Goal: Task Accomplishment & Management: Manage account settings

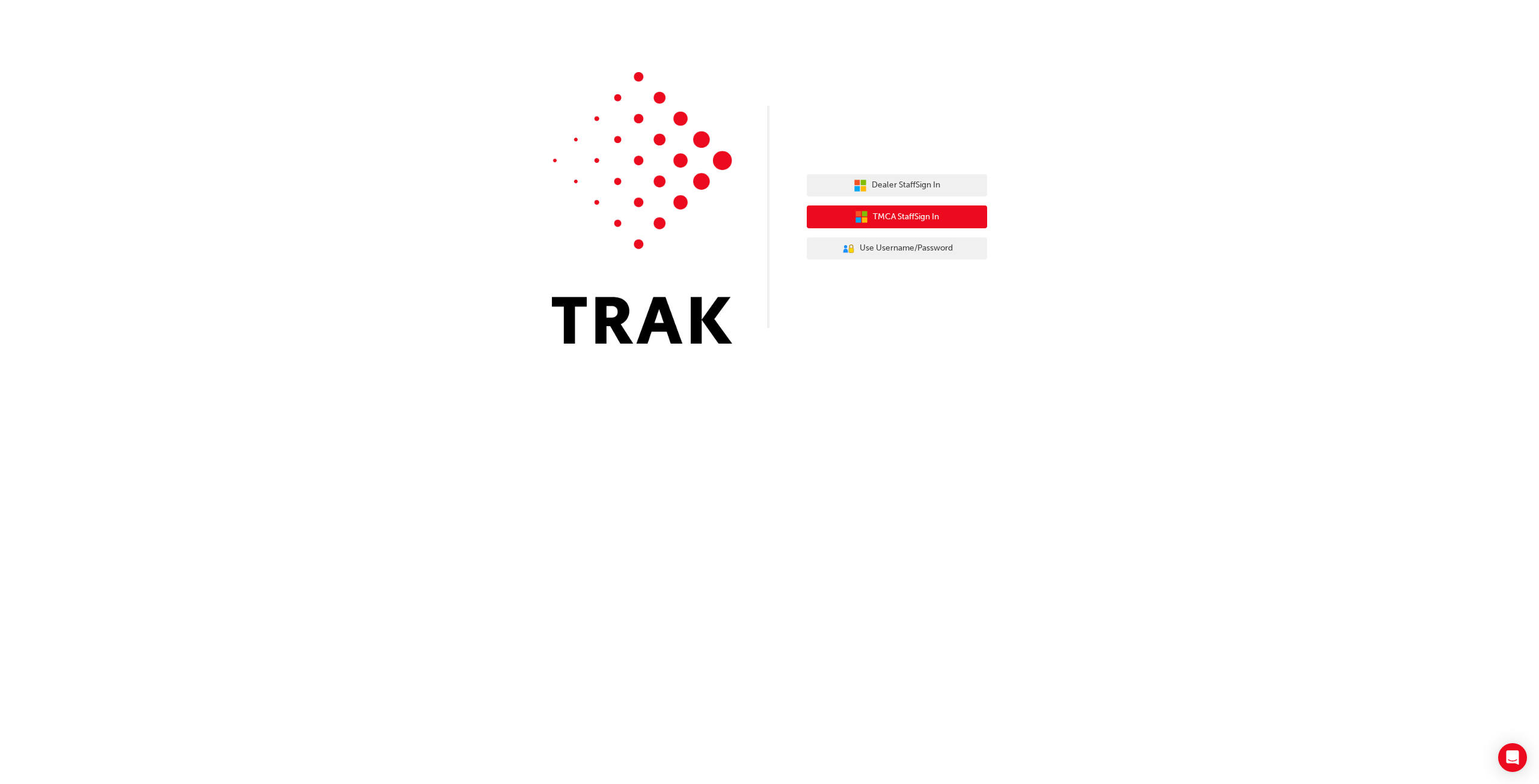
click at [903, 221] on span "TMCA Staff Sign In" at bounding box center [906, 217] width 66 height 14
click at [886, 221] on span "TMCA Staff Sign In" at bounding box center [906, 217] width 66 height 14
click at [900, 191] on span "Dealer Staff Sign In" at bounding box center [906, 185] width 68 height 14
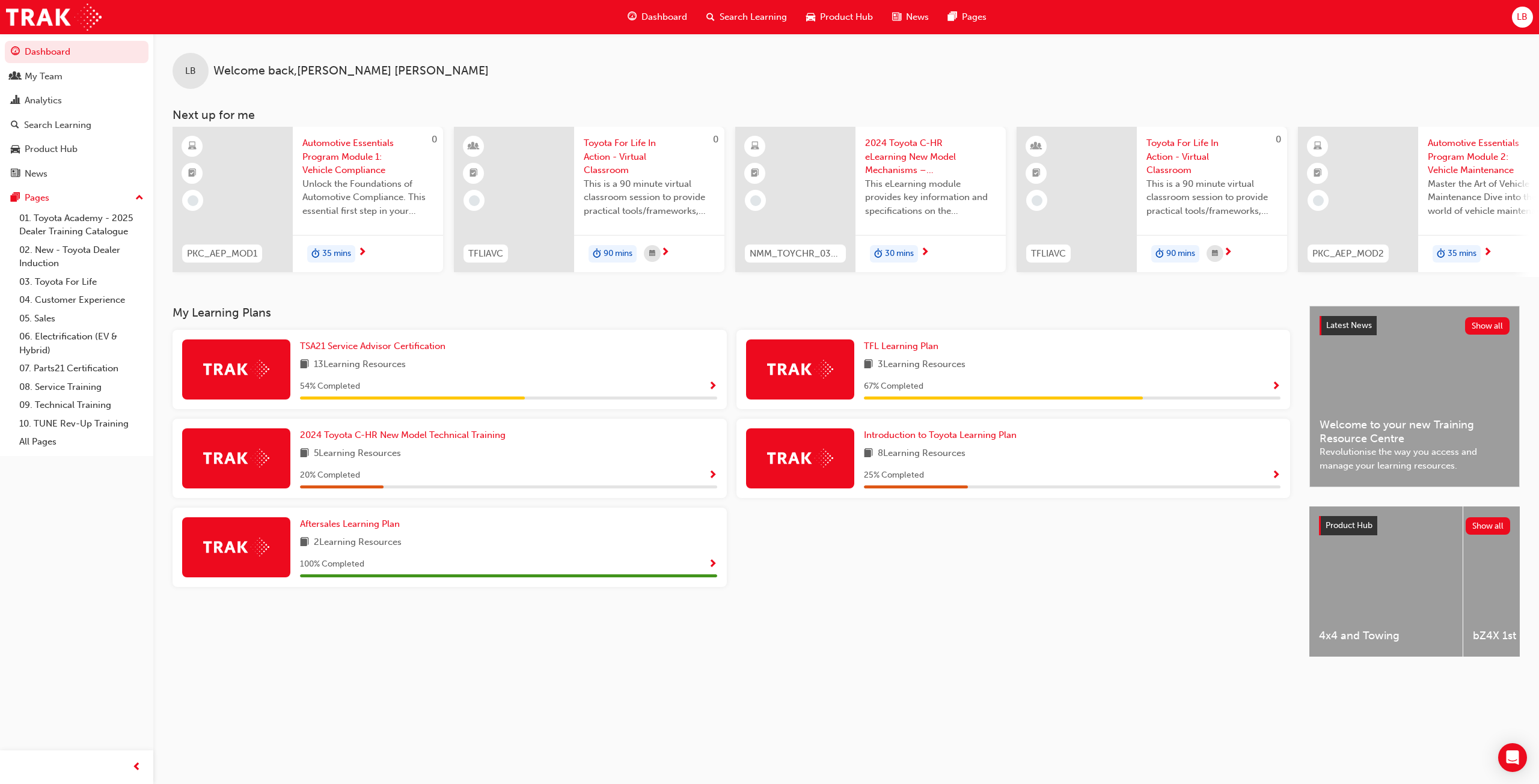
click at [743, 22] on span "Search Learning" at bounding box center [753, 17] width 68 height 14
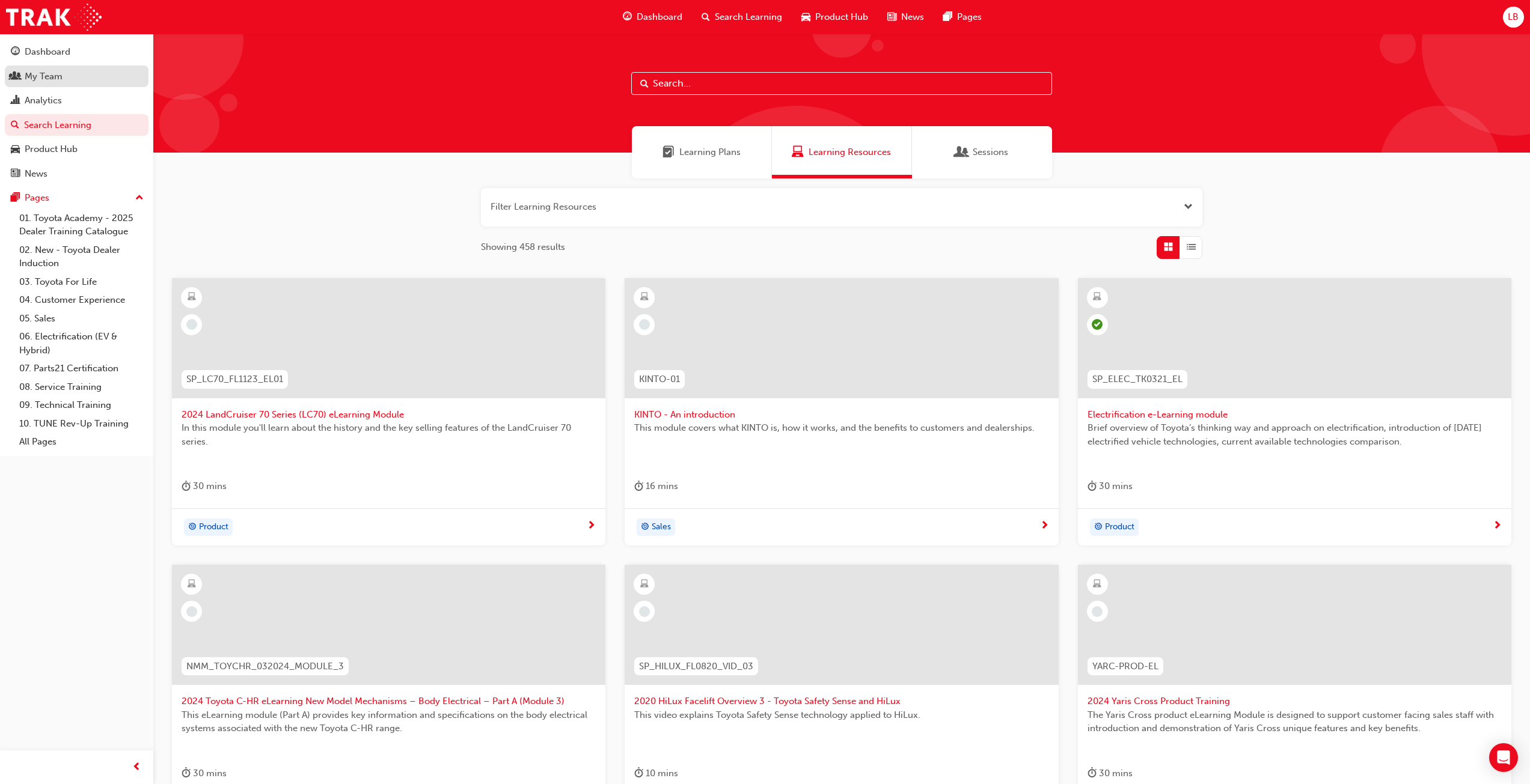
click at [54, 78] on div "My Team" at bounding box center [44, 76] width 38 height 14
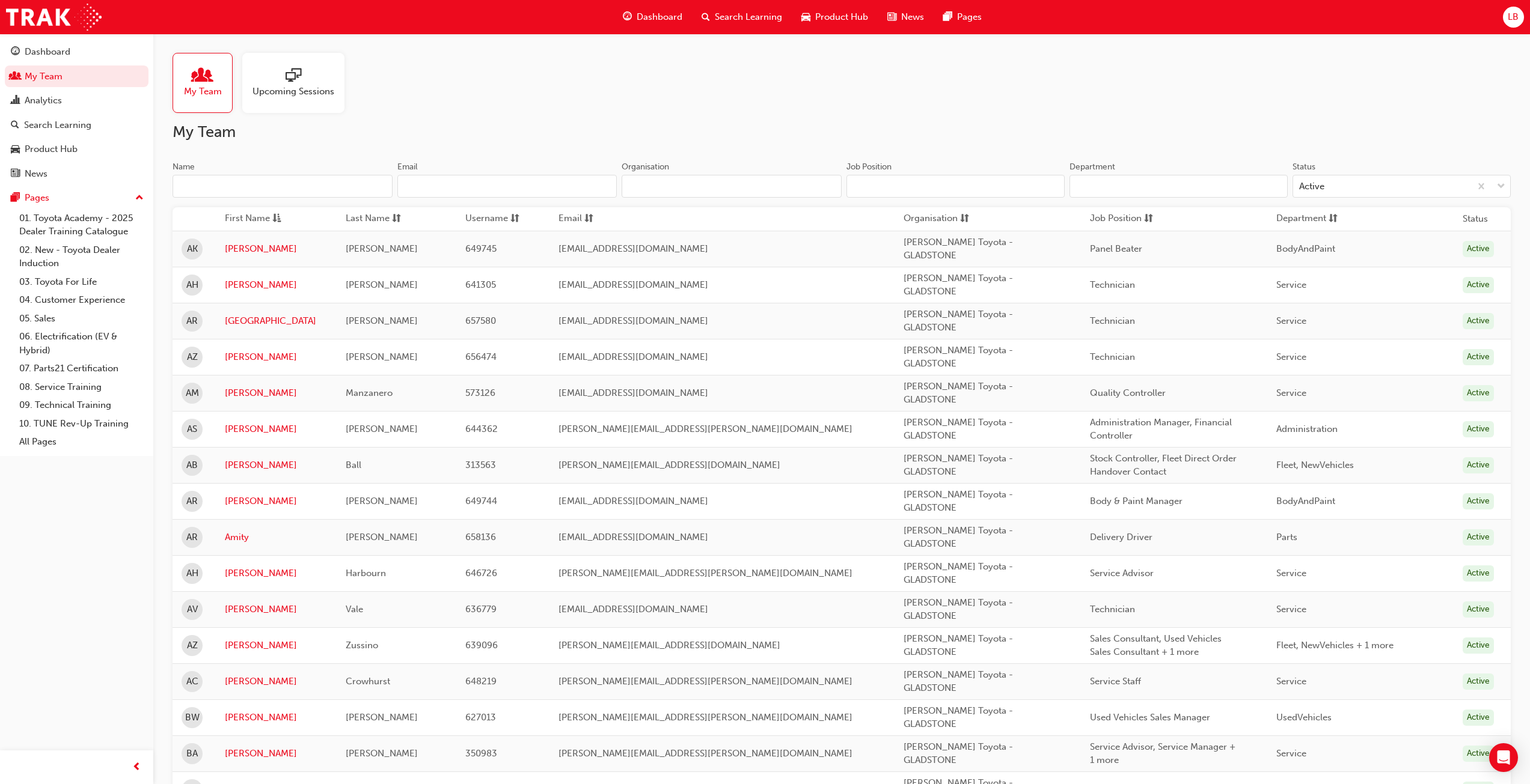
click at [278, 102] on div "Upcoming Sessions" at bounding box center [293, 82] width 102 height 60
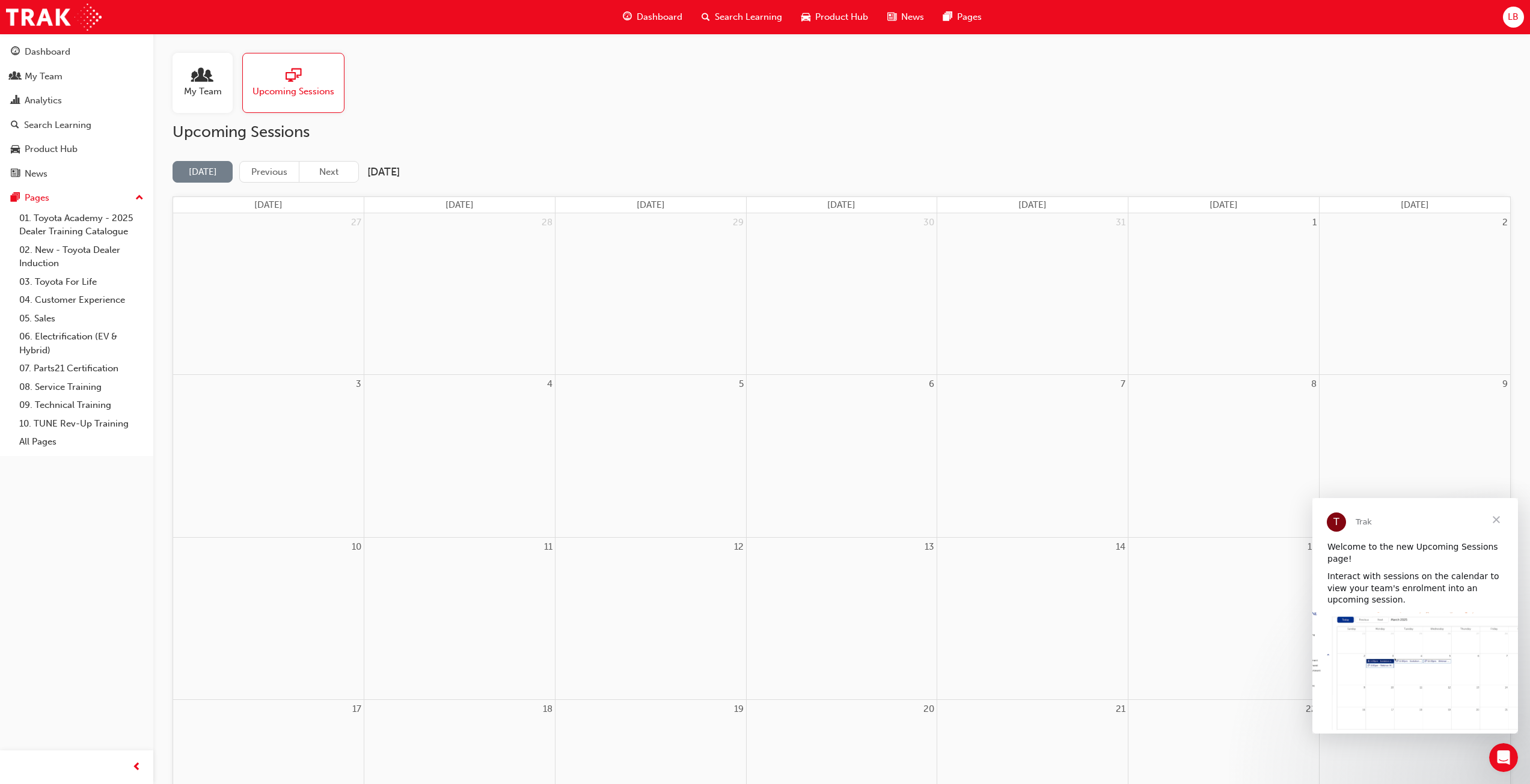
click at [1462, 526] on div "Trak" at bounding box center [1421, 522] width 131 height 10
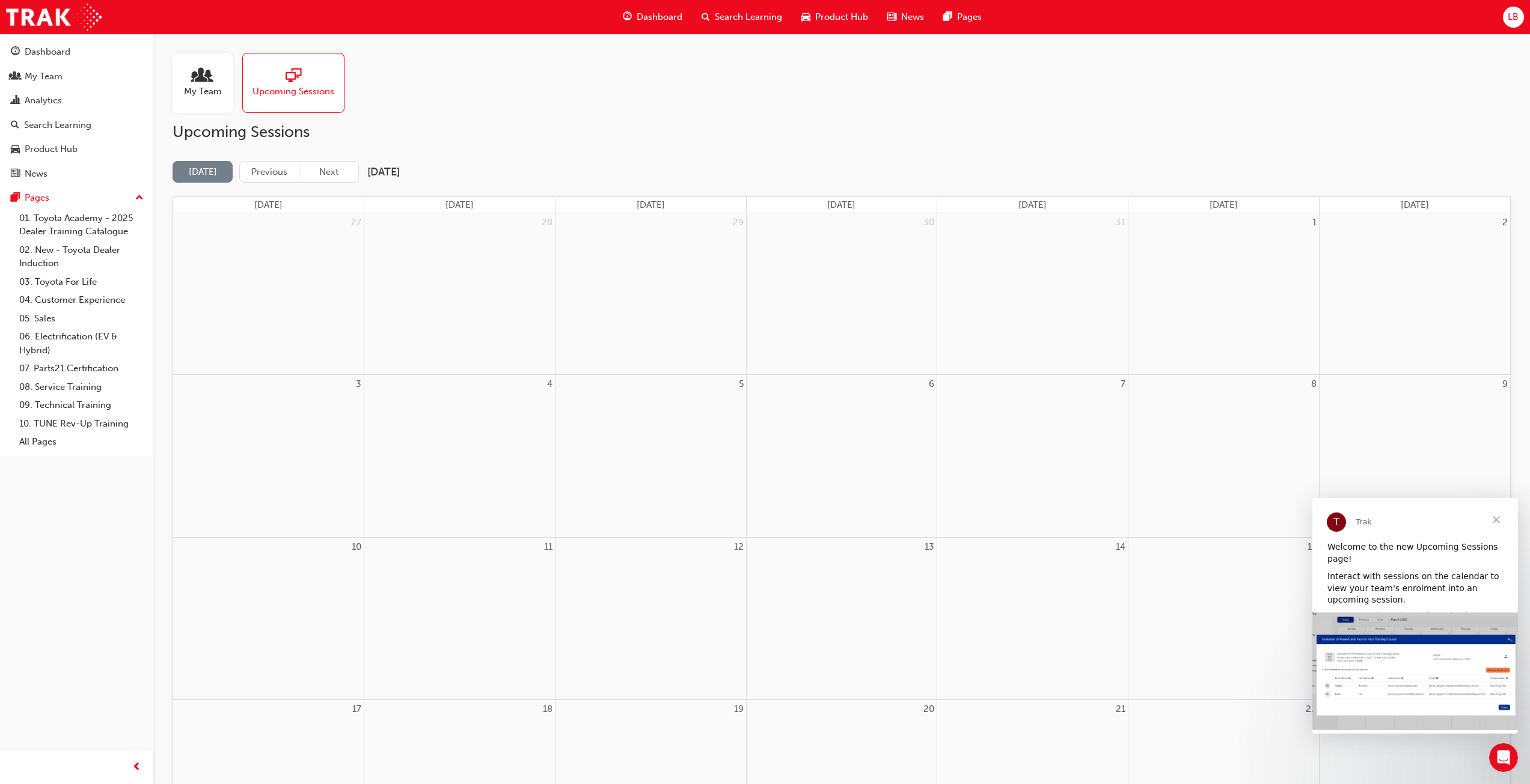
click at [1499, 520] on span "Close" at bounding box center [1496, 520] width 44 height 44
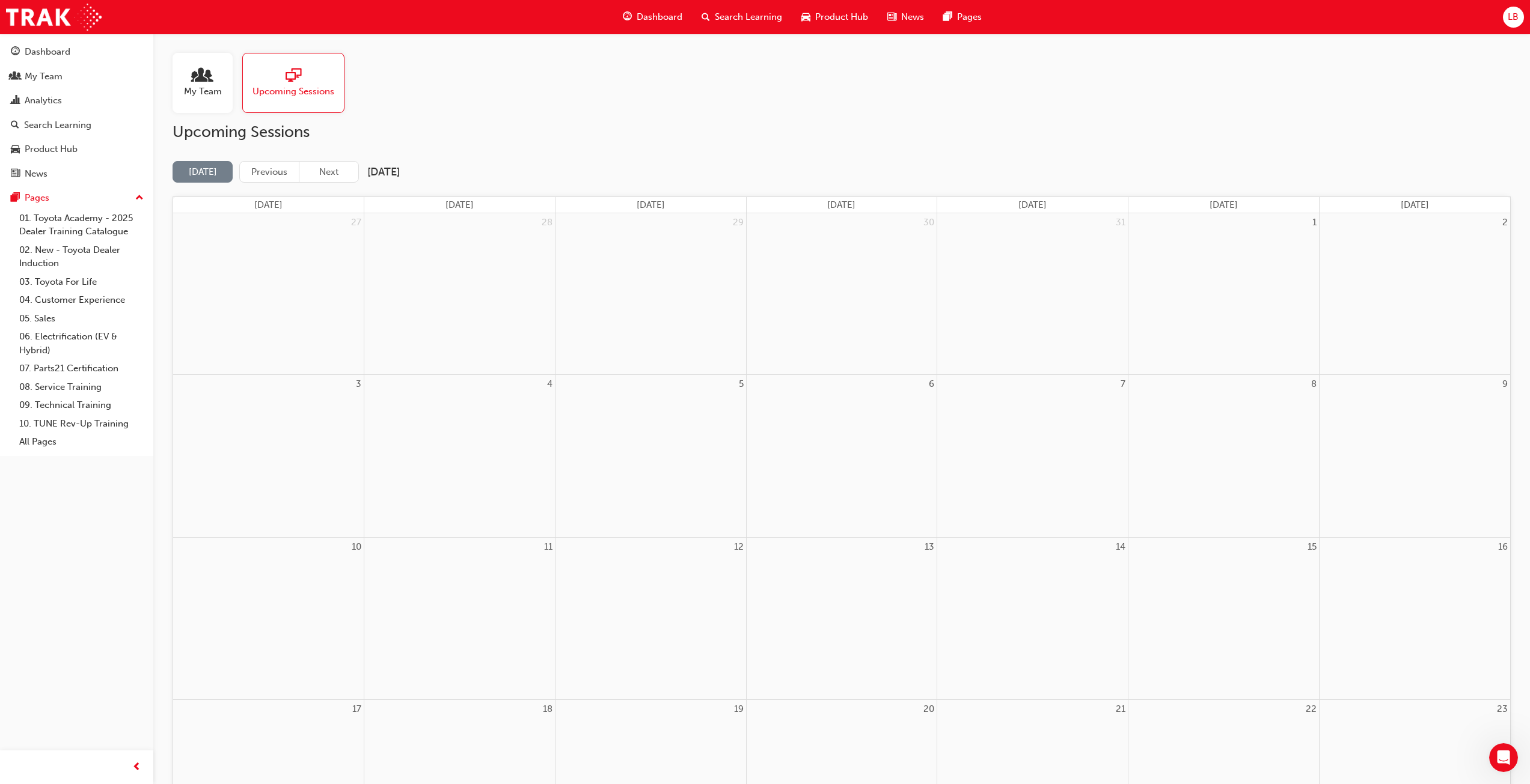
click at [205, 97] on span "My Team" at bounding box center [203, 91] width 38 height 14
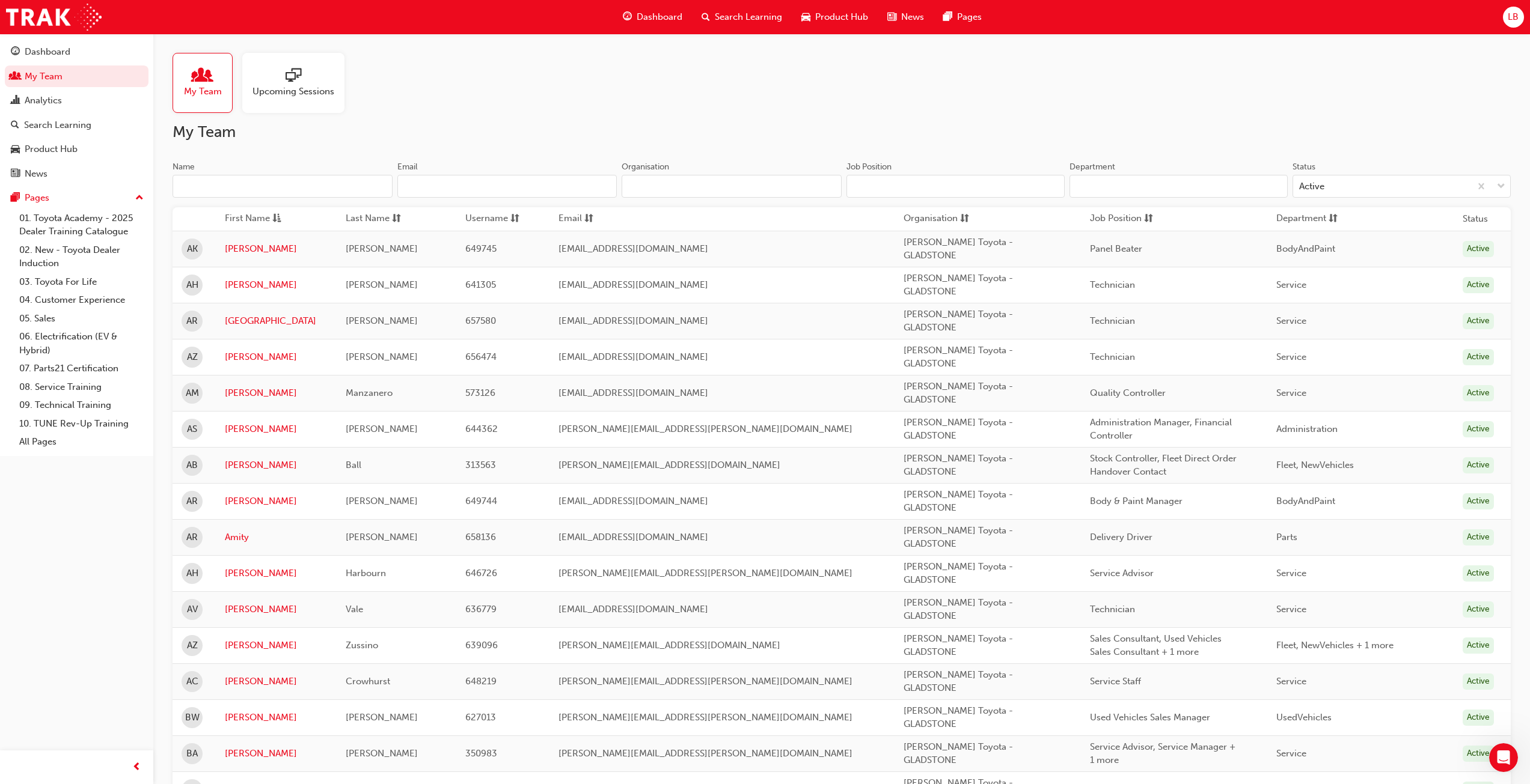
click at [307, 191] on input "Name" at bounding box center [283, 186] width 220 height 23
click at [307, 187] on input "Name" at bounding box center [283, 186] width 220 height 23
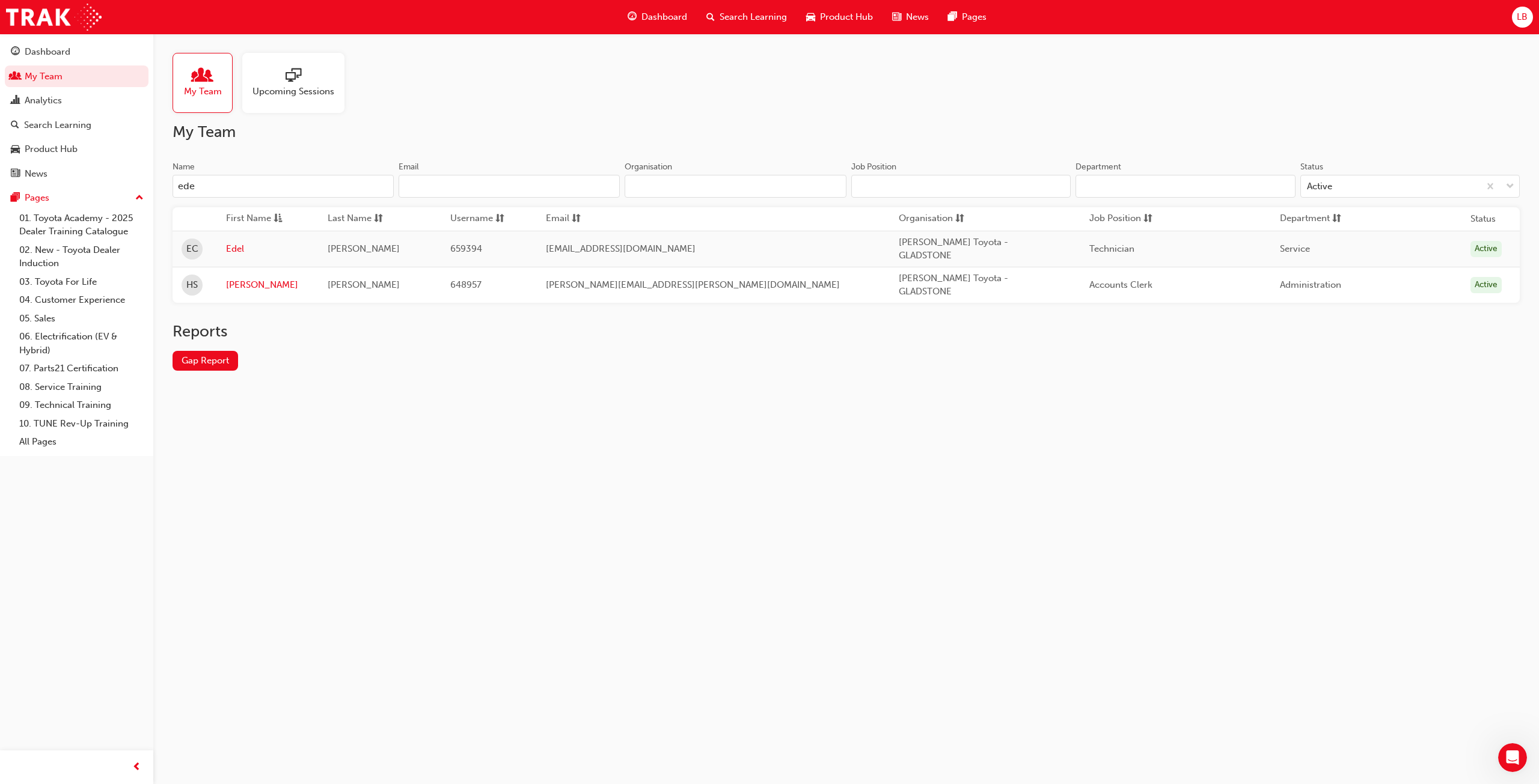
type input "ede"
click at [754, 244] on td "mail@billrobertsontoyota.com.au" at bounding box center [713, 249] width 353 height 36
drag, startPoint x: 327, startPoint y: 248, endPoint x: 348, endPoint y: 248, distance: 21.0
click at [327, 249] on td "Cabrera" at bounding box center [379, 249] width 123 height 36
click at [644, 258] on td "mail@billrobertsontoyota.com.au" at bounding box center [713, 249] width 353 height 36
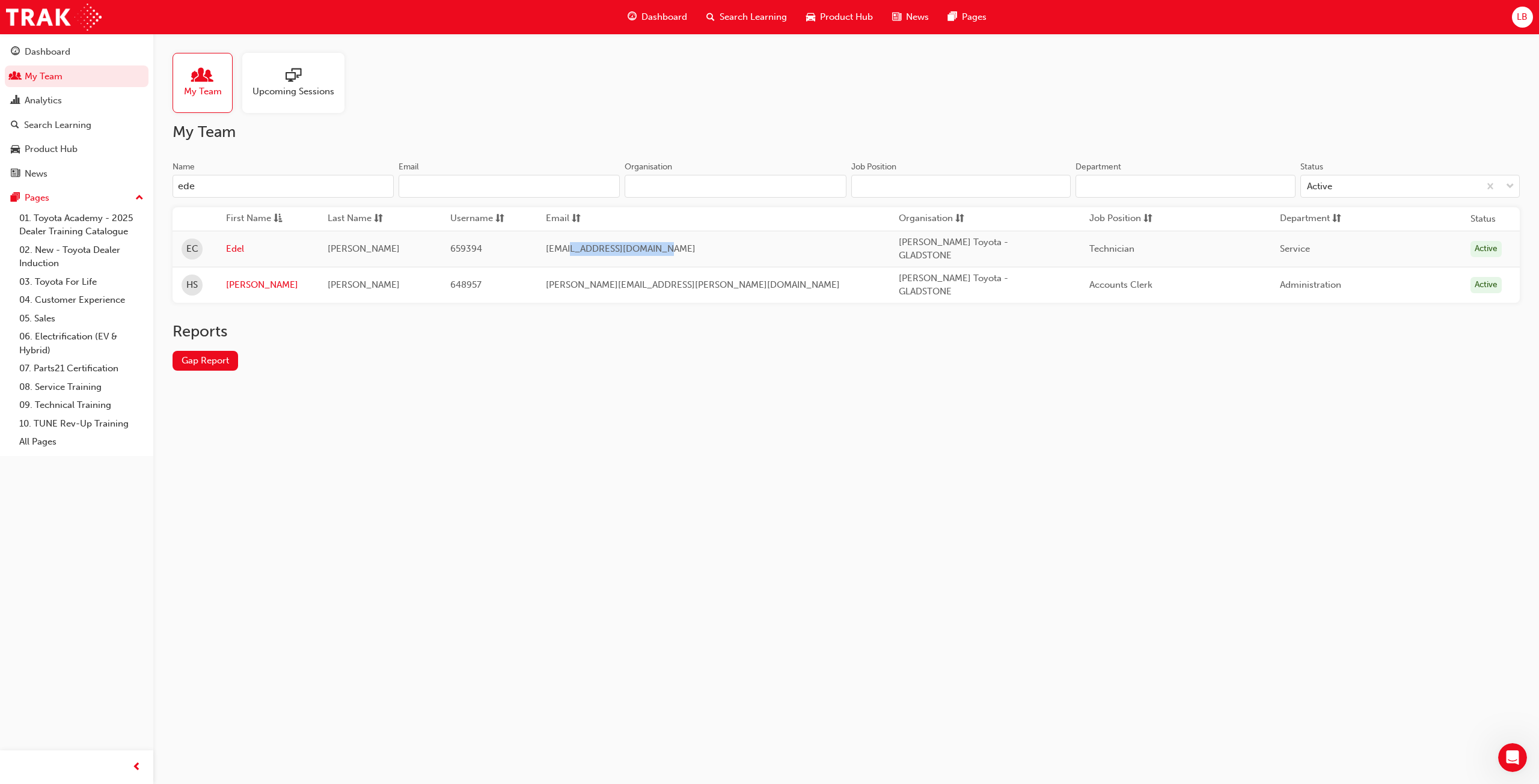
click at [645, 259] on td "mail@billrobertsontoyota.com.au" at bounding box center [713, 249] width 353 height 36
click at [889, 245] on td "Bill Robertson Toyota - GLADSTONE" at bounding box center [984, 249] width 190 height 36
drag, startPoint x: 1074, startPoint y: 247, endPoint x: 1134, endPoint y: 251, distance: 60.1
click at [1089, 247] on span "Technician" at bounding box center [1111, 249] width 45 height 11
click at [245, 251] on link "Edel" at bounding box center [268, 249] width 84 height 14
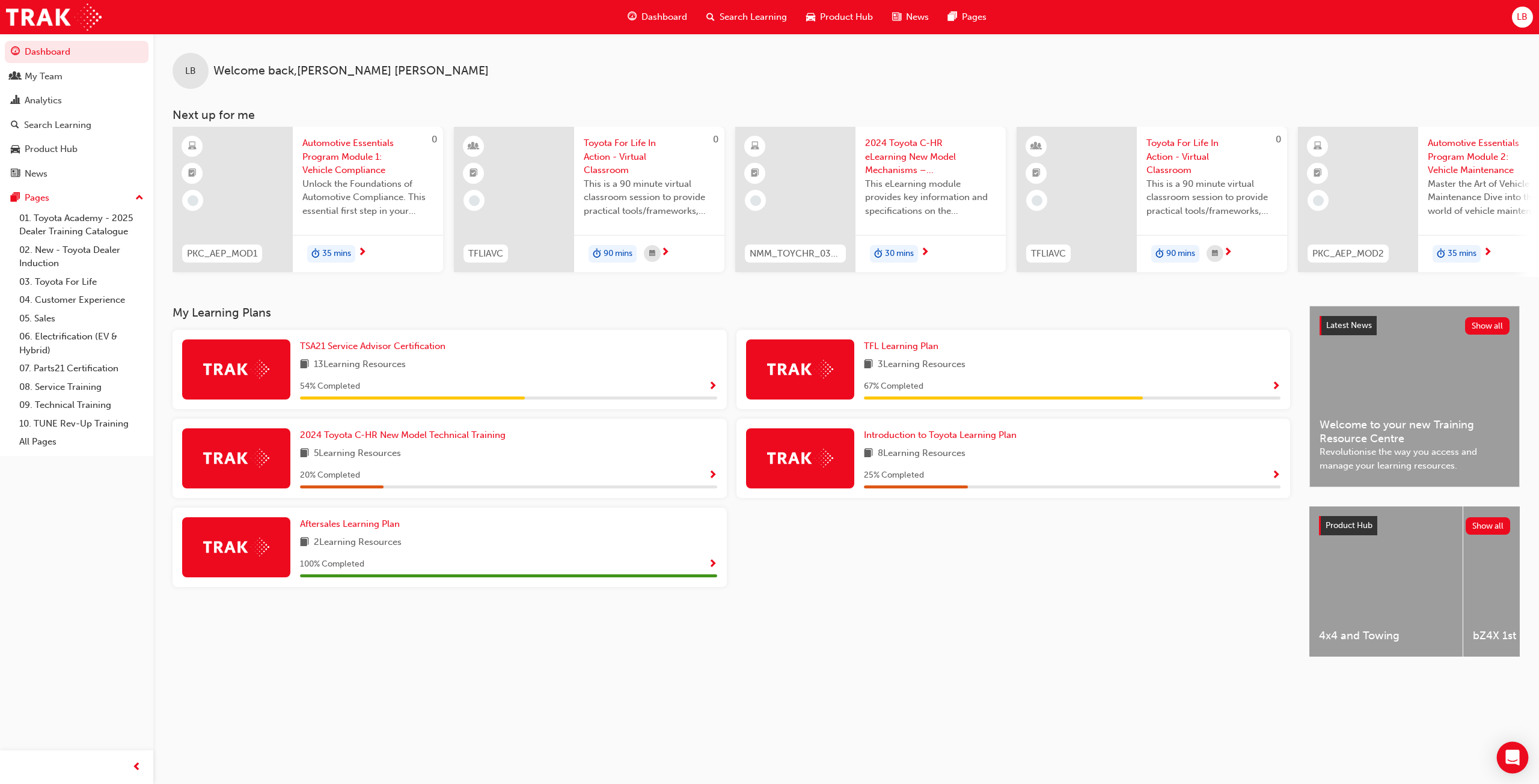
click at [1499, 755] on div "Open Intercom Messenger" at bounding box center [1512, 758] width 32 height 32
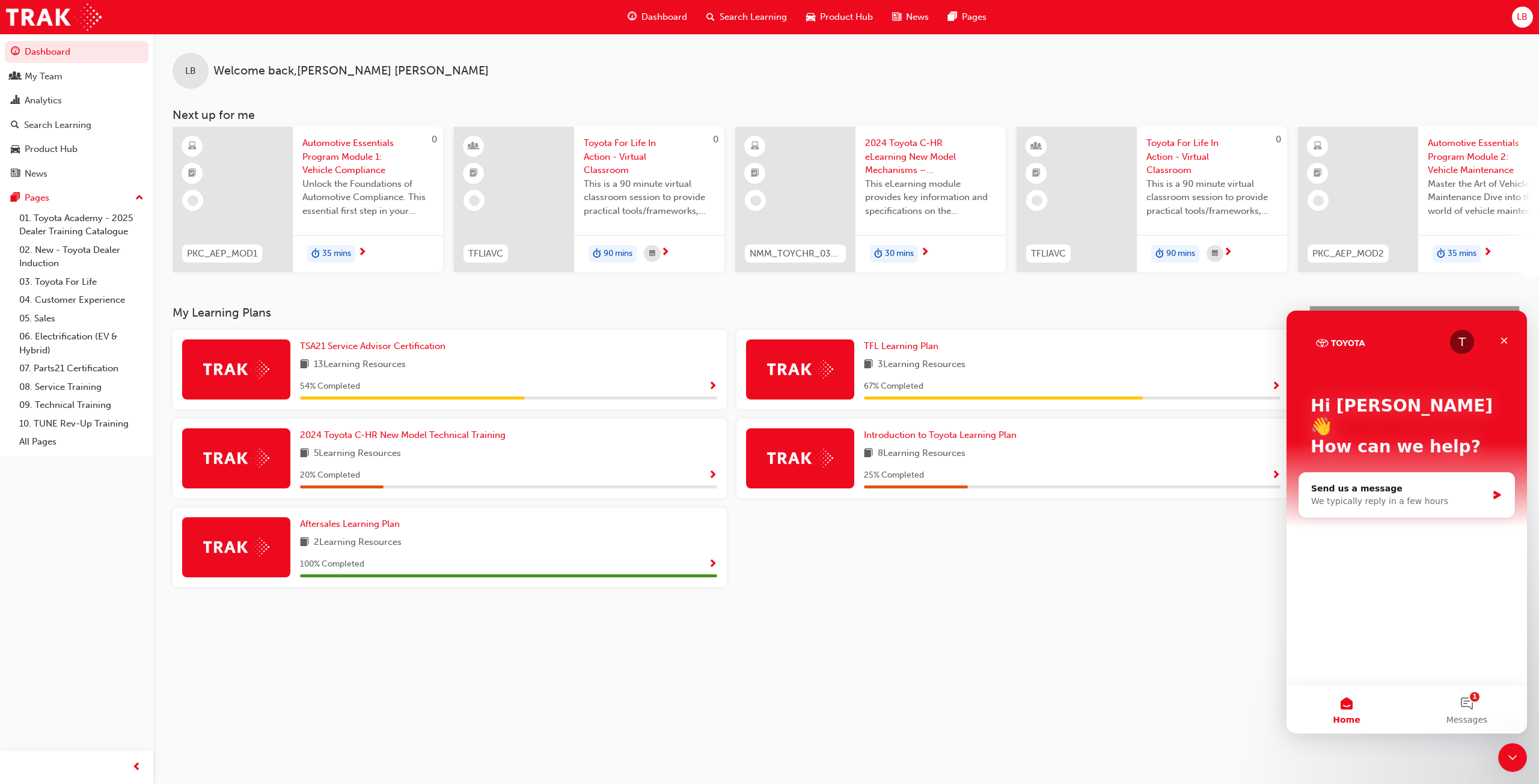
click at [1521, 20] on span "LB" at bounding box center [1521, 17] width 11 height 14
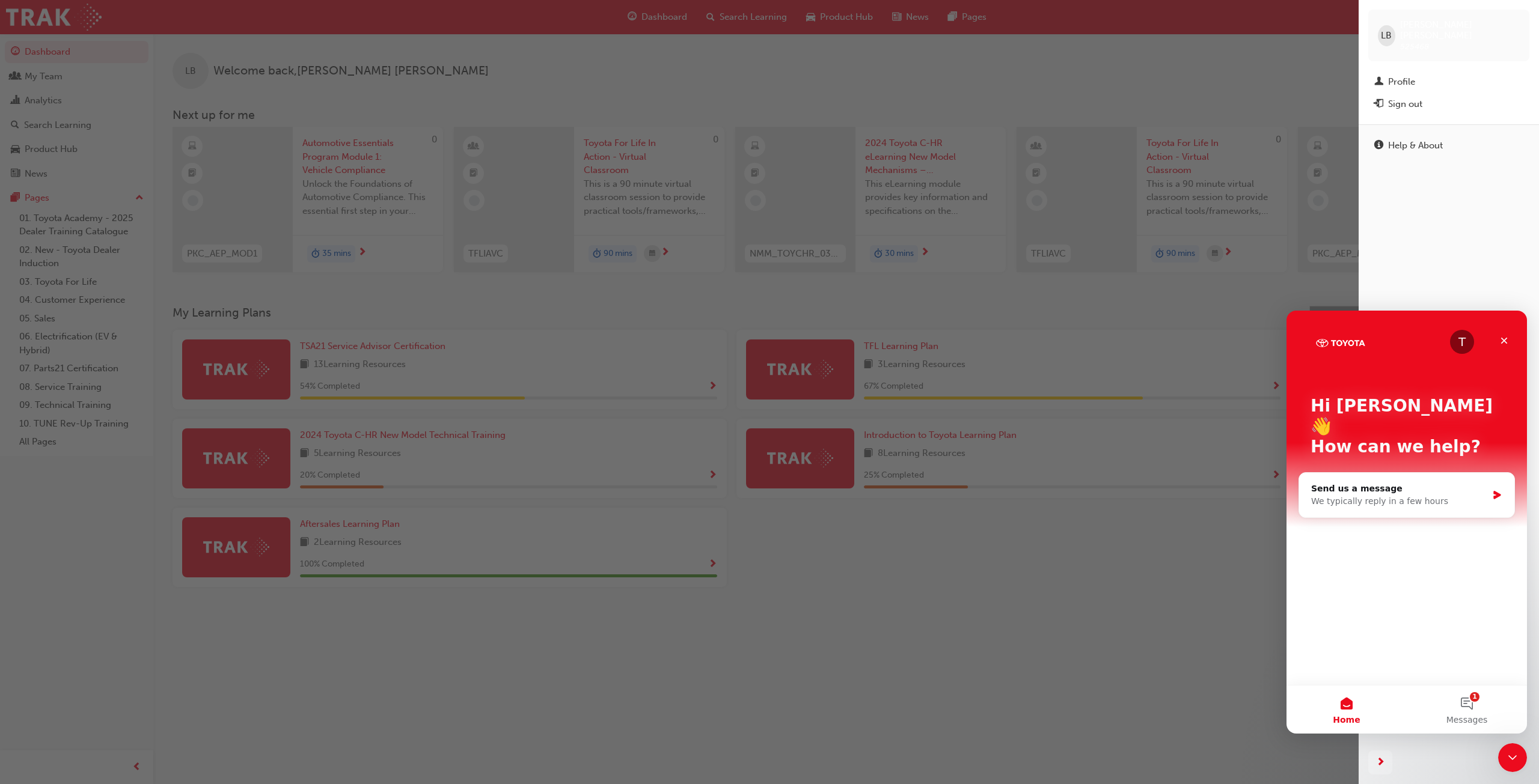
click at [1410, 97] on div "Sign out" at bounding box center [1405, 104] width 34 height 14
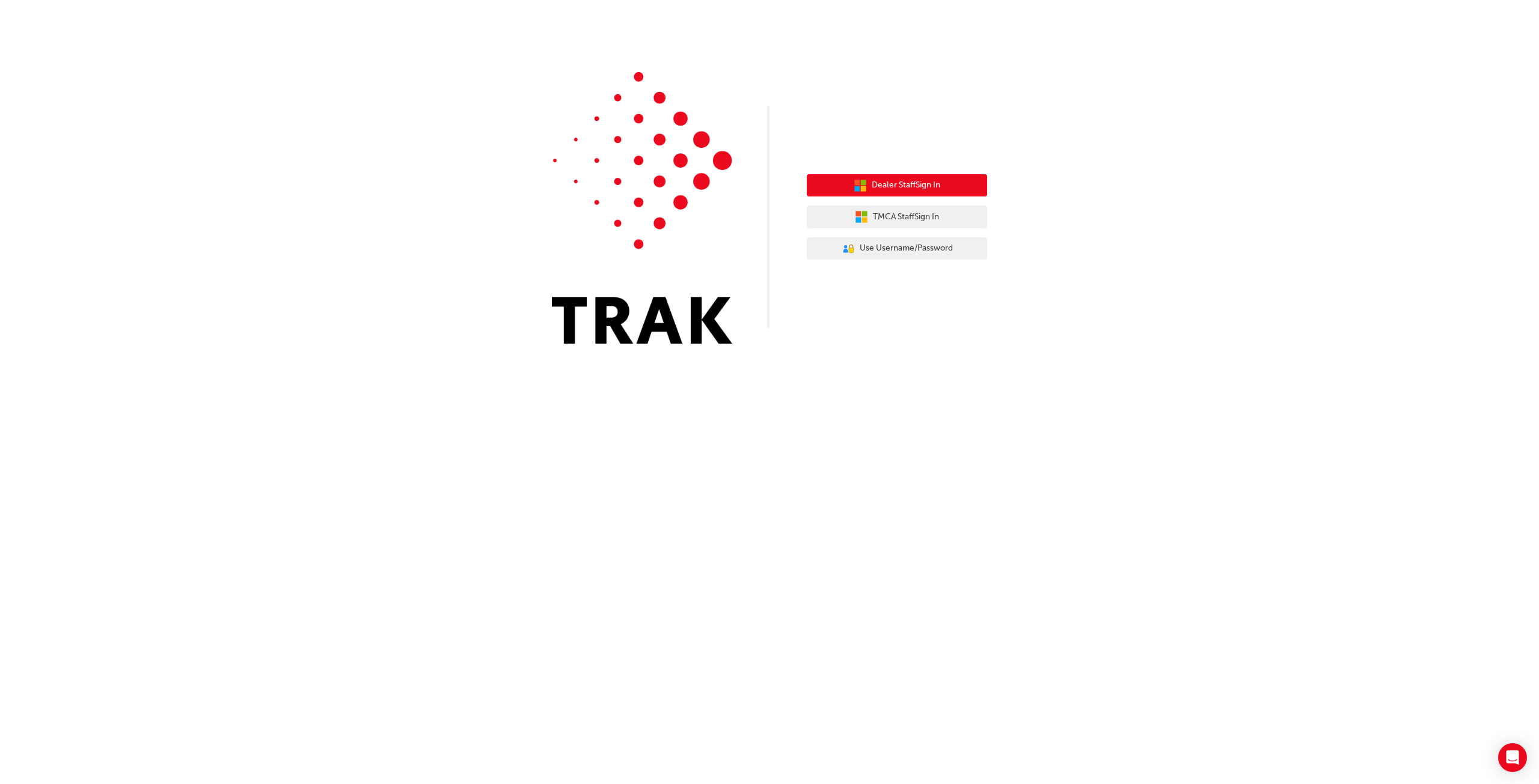
click at [898, 182] on span "Dealer Staff Sign In" at bounding box center [906, 185] width 68 height 14
